Goal: Register for event/course

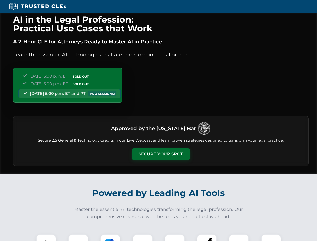
click at [161, 154] on button "Secure Your Spot" at bounding box center [161, 154] width 59 height 12
click at [46, 238] on img at bounding box center [46, 244] width 15 height 15
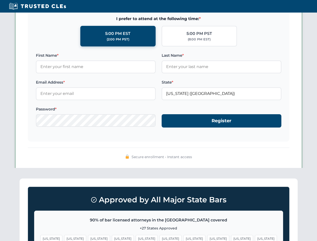
click at [183, 238] on span "[US_STATE]" at bounding box center [194, 238] width 22 height 7
click at [231, 238] on span "[US_STATE]" at bounding box center [242, 238] width 22 height 7
